Goal: Task Accomplishment & Management: Manage account settings

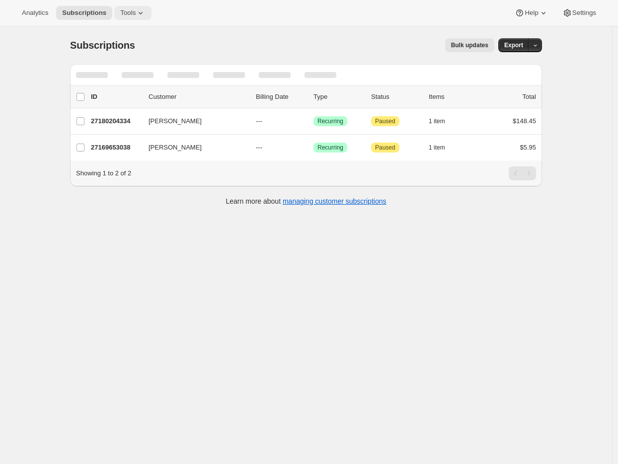
click at [146, 15] on icon at bounding box center [141, 13] width 10 height 10
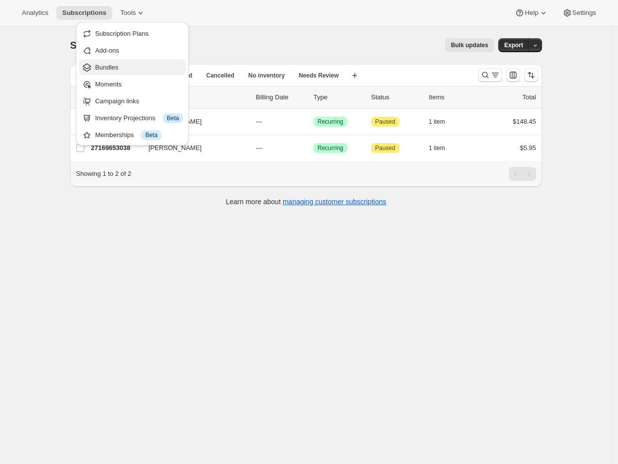
click at [127, 70] on span "Bundles" at bounding box center [139, 68] width 88 height 10
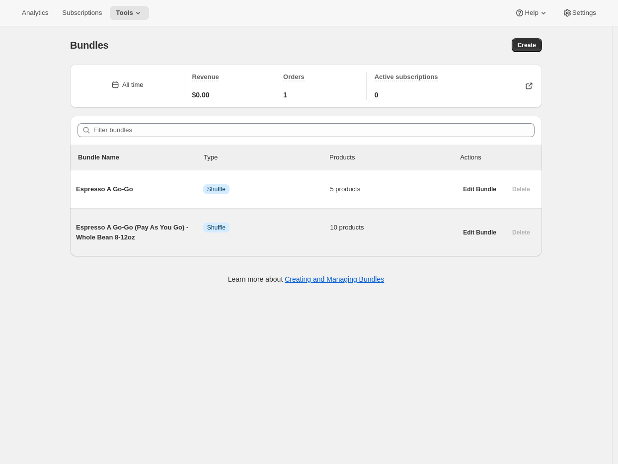
click at [123, 230] on span "Espresso A Go-Go (Pay As You Go) - Whole Bean 8-12oz" at bounding box center [139, 233] width 127 height 20
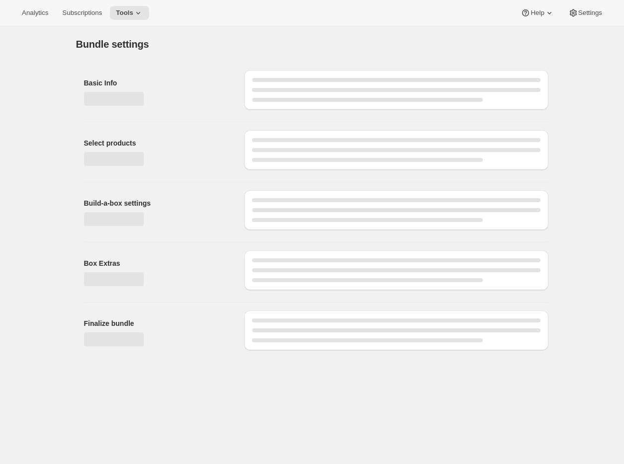
type input "Espresso A Go-Go (Pay As You Go) - Whole Bean 8-12oz"
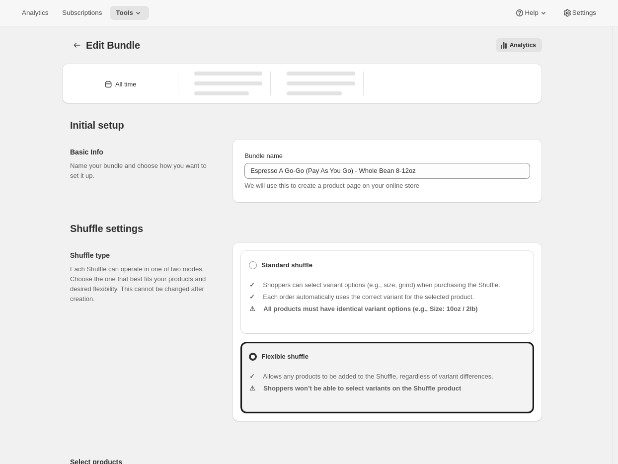
type input "20.99"
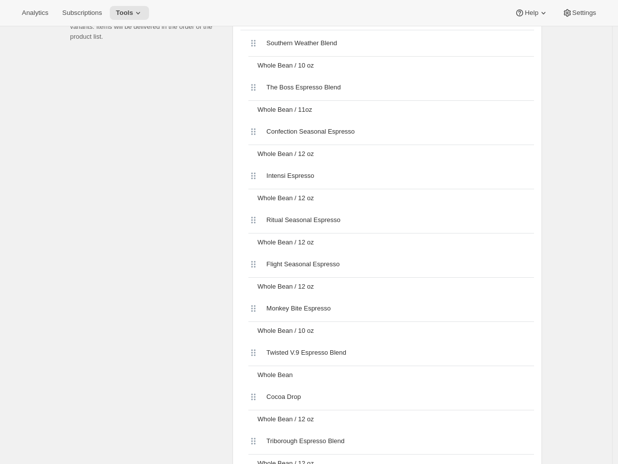
scroll to position [644, 0]
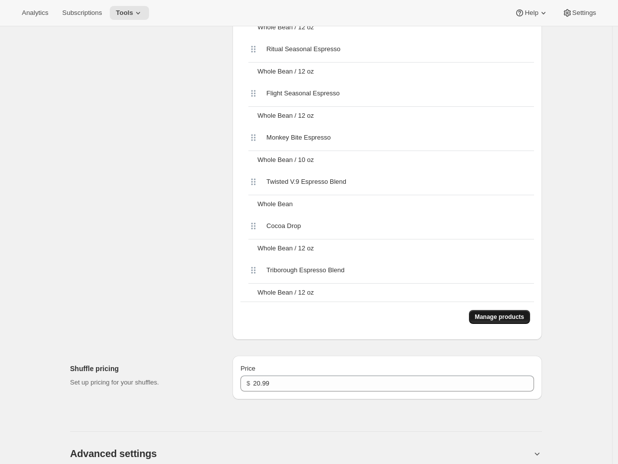
click at [507, 316] on span "Manage products" at bounding box center [499, 317] width 49 height 8
drag, startPoint x: 325, startPoint y: 295, endPoint x: 261, endPoint y: 295, distance: 63.1
click at [261, 295] on div "Whole Bean / 12 oz" at bounding box center [394, 293] width 281 height 18
copy div "Whole Bean / 12 oz"
click at [493, 318] on span "Manage products" at bounding box center [499, 317] width 49 height 8
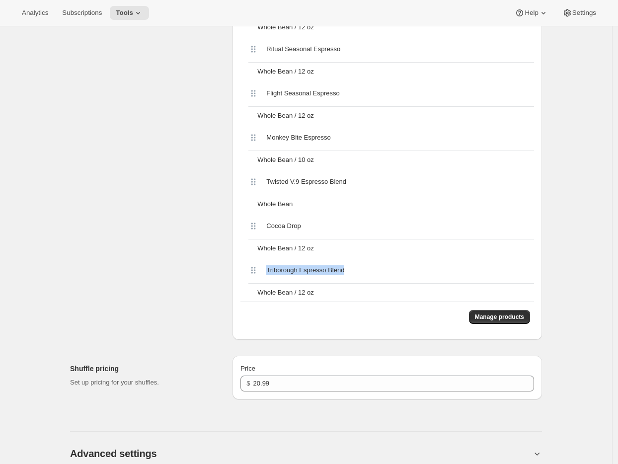
drag, startPoint x: 354, startPoint y: 267, endPoint x: 270, endPoint y: 266, distance: 84.0
click at [269, 267] on div "Triborough Espresso Blend" at bounding box center [330, 270] width 128 height 10
copy span "Triborough Espresso Blend"
click at [502, 319] on span "Manage products" at bounding box center [499, 317] width 49 height 8
click at [85, 172] on div "Select products Select which products you would like offer in this Bundle. Sele…" at bounding box center [147, 74] width 155 height 531
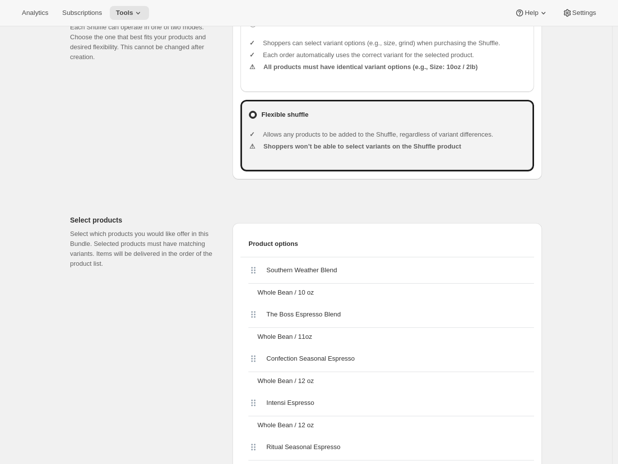
scroll to position [0, 0]
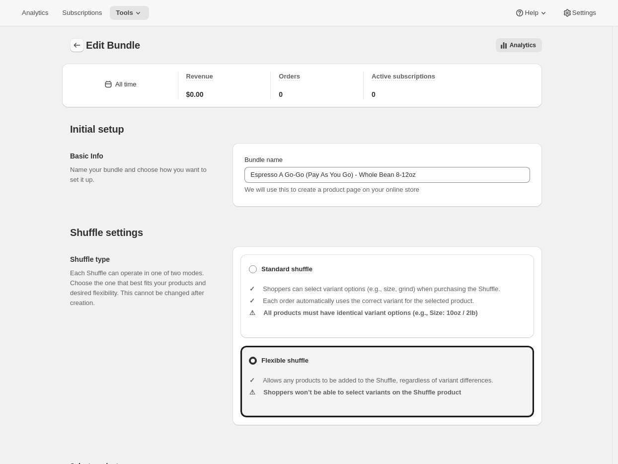
click at [82, 50] on icon "Bundles" at bounding box center [77, 45] width 10 height 10
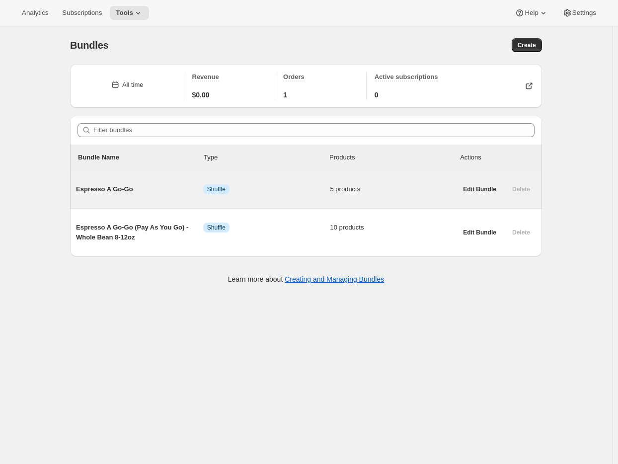
click at [103, 190] on span "Espresso A Go-Go" at bounding box center [139, 189] width 127 height 10
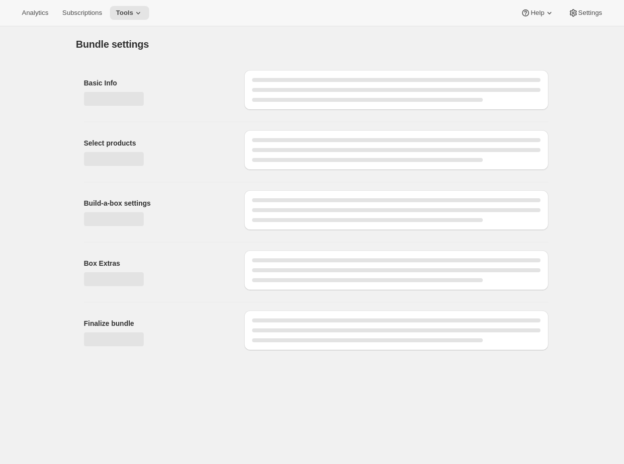
type input "Espresso A Go-Go"
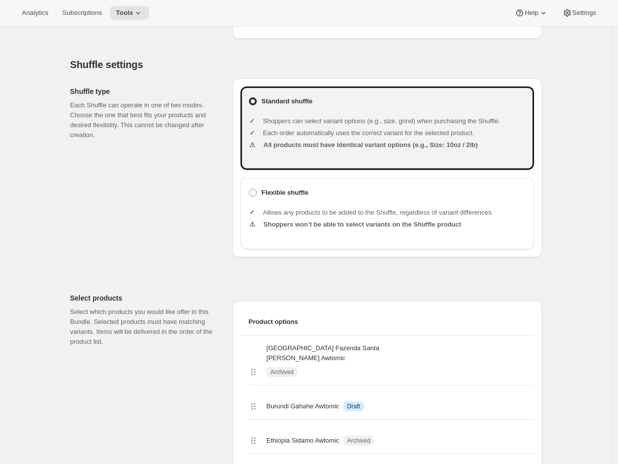
scroll to position [213, 0]
